Goal: Task Accomplishment & Management: Manage account settings

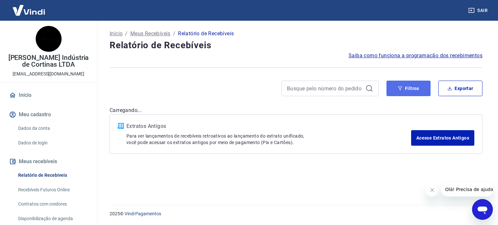
click at [401, 91] on button "Filtros" at bounding box center [409, 89] width 44 height 16
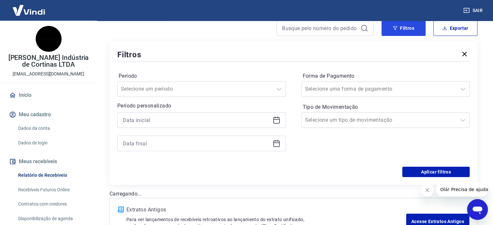
scroll to position [65, 0]
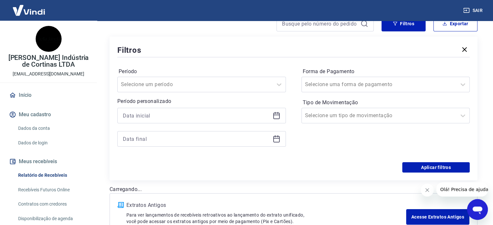
click at [278, 115] on icon at bounding box center [276, 115] width 6 height 1
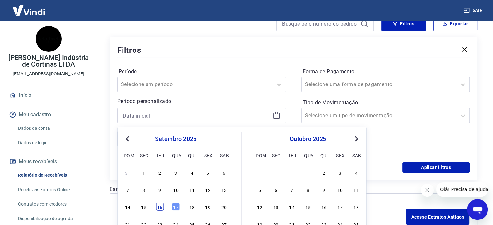
click at [160, 206] on div "16" at bounding box center [160, 207] width 8 height 8
type input "16/09/2025"
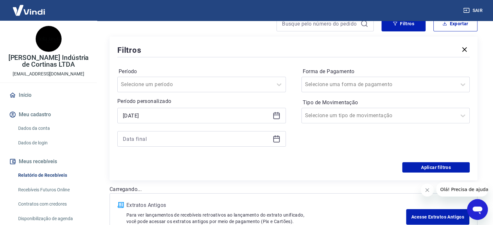
click at [277, 140] on icon at bounding box center [277, 139] width 8 height 8
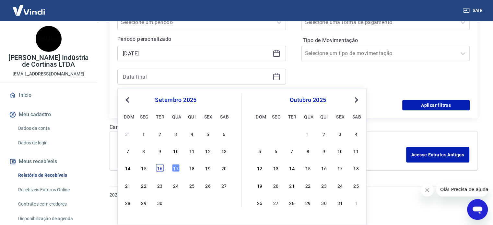
click at [158, 166] on div "16" at bounding box center [160, 168] width 8 height 8
type input "16/09/2025"
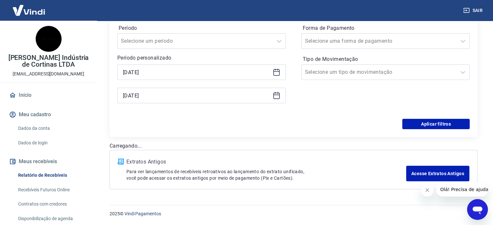
scroll to position [108, 0]
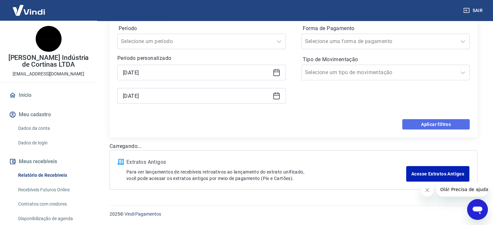
click at [436, 123] on button "Aplicar filtros" at bounding box center [435, 124] width 67 height 10
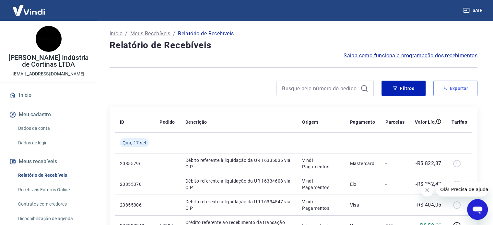
click at [449, 87] on button "Exportar" at bounding box center [456, 89] width 44 height 16
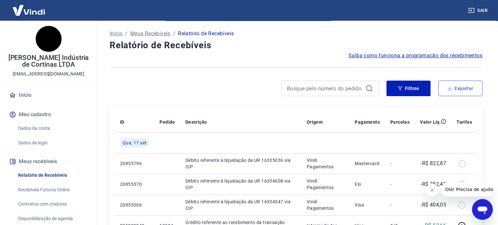
type input "16/09/2025"
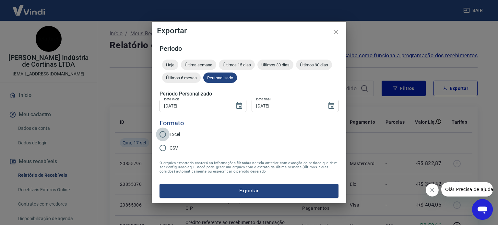
drag, startPoint x: 164, startPoint y: 133, endPoint x: 181, endPoint y: 155, distance: 27.3
click at [164, 133] on input "Excel" at bounding box center [163, 135] width 14 height 14
radio input "true"
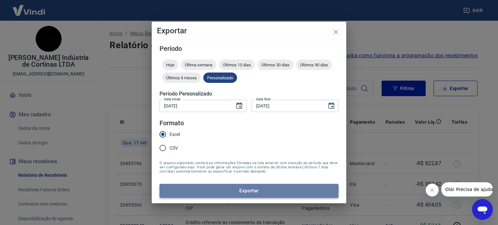
click at [239, 188] on button "Exportar" at bounding box center [249, 191] width 179 height 14
